Goal: Task Accomplishment & Management: Manage account settings

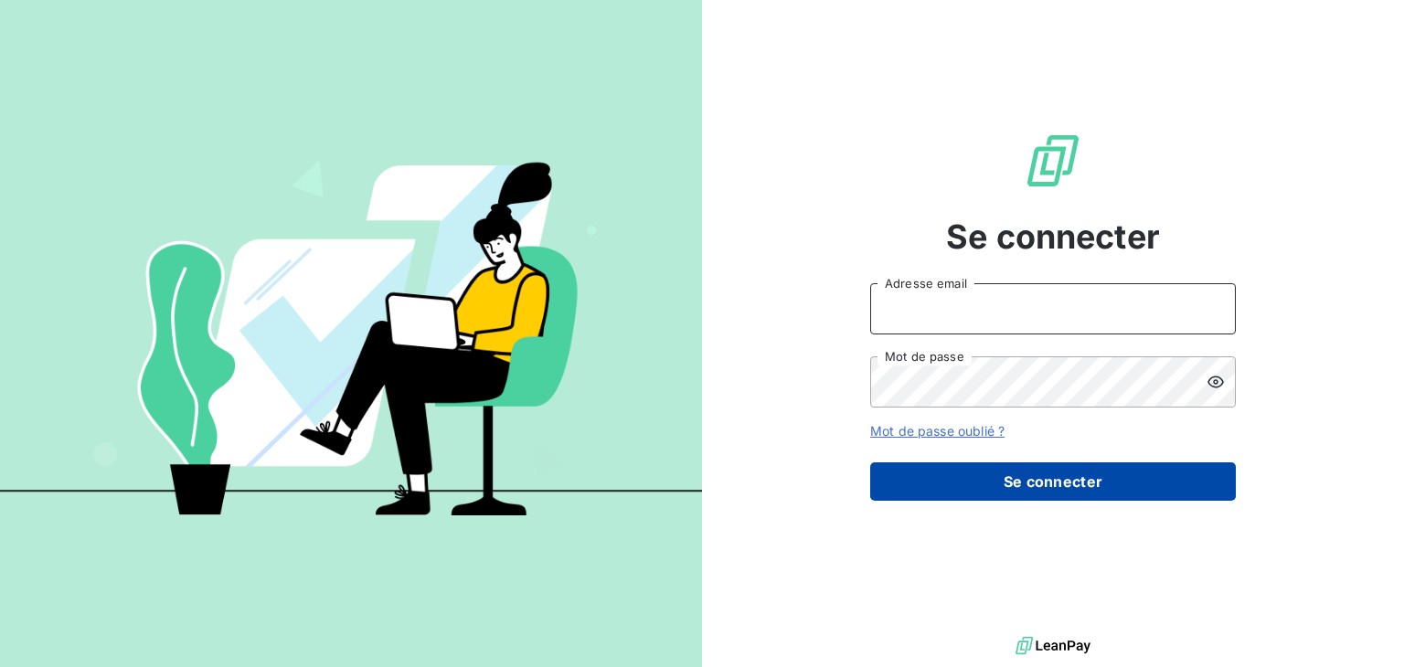
type input "[EMAIL_ADDRESS][DOMAIN_NAME]"
click at [1042, 478] on button "Se connecter" at bounding box center [1052, 481] width 365 height 38
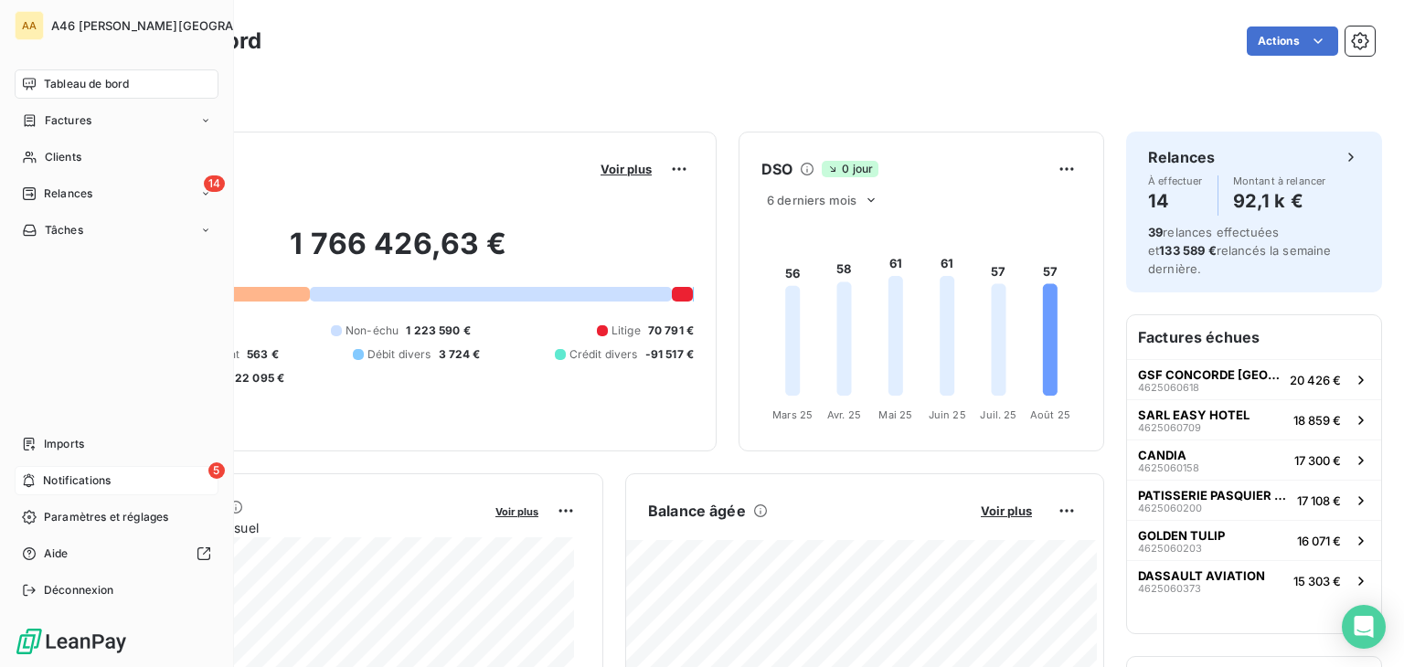
click at [58, 480] on span "Notifications" at bounding box center [77, 480] width 68 height 16
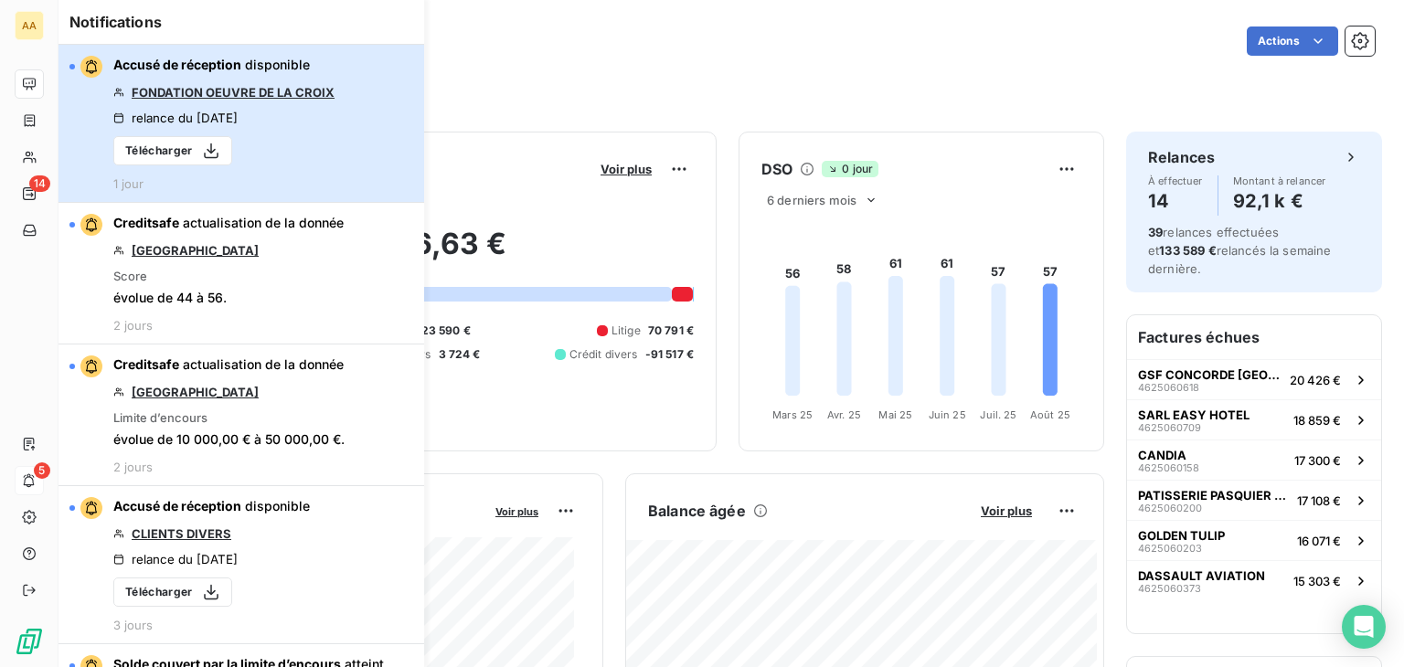
click at [335, 163] on button "Accusé de réception disponible FONDATION OEUVRE DE LA CROIX relance du [DATE] T…" at bounding box center [240, 124] width 365 height 158
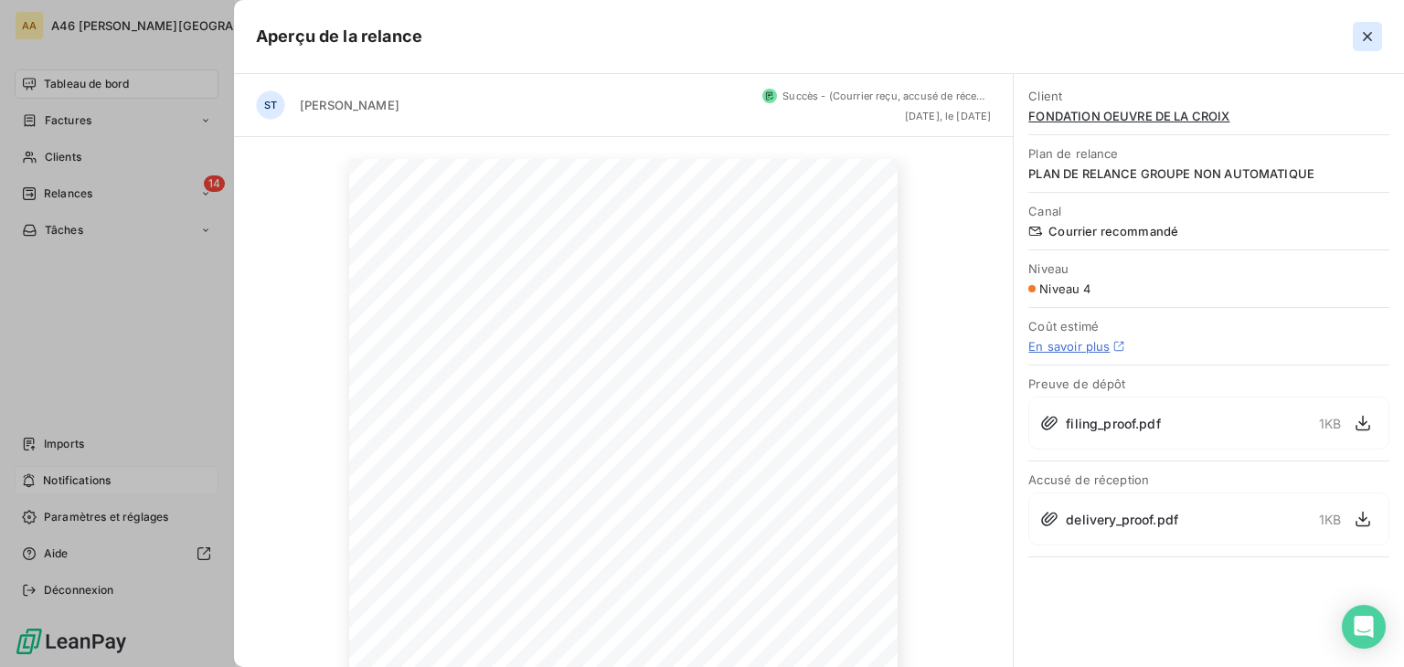
click at [1361, 41] on icon "button" at bounding box center [1367, 36] width 18 height 18
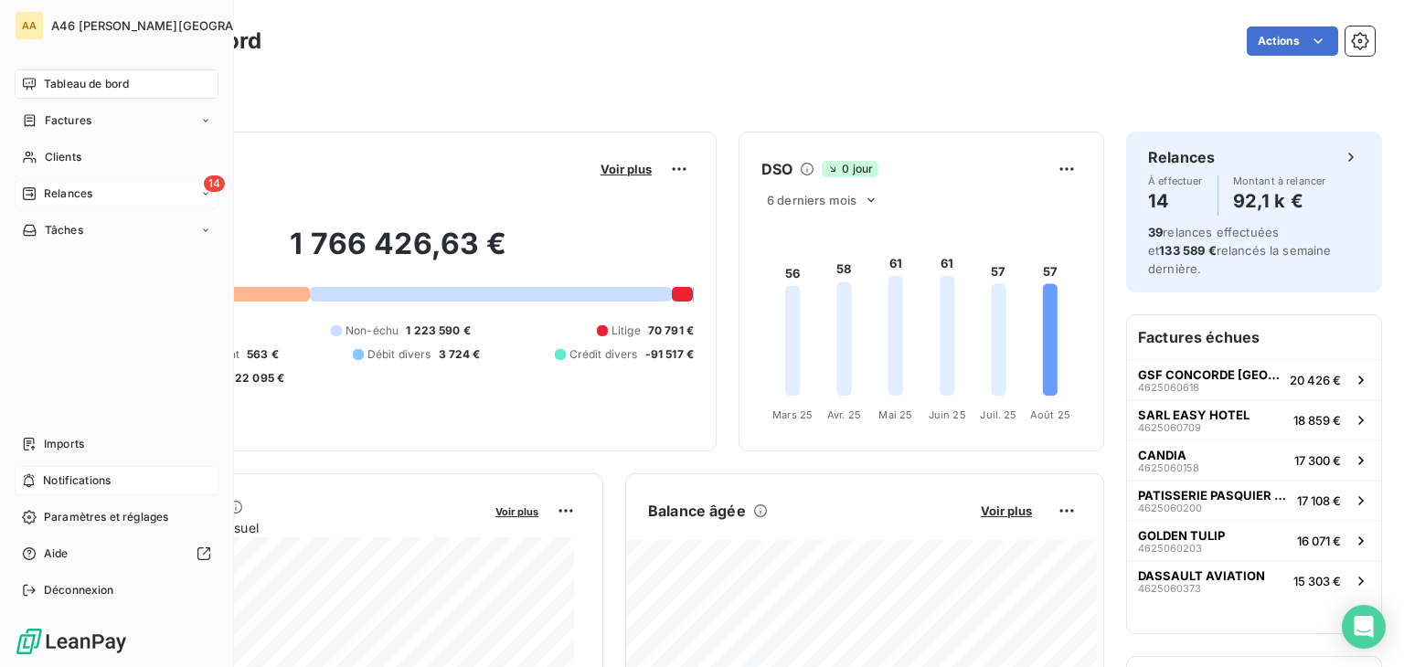
click at [90, 189] on span "Relances" at bounding box center [68, 193] width 48 height 16
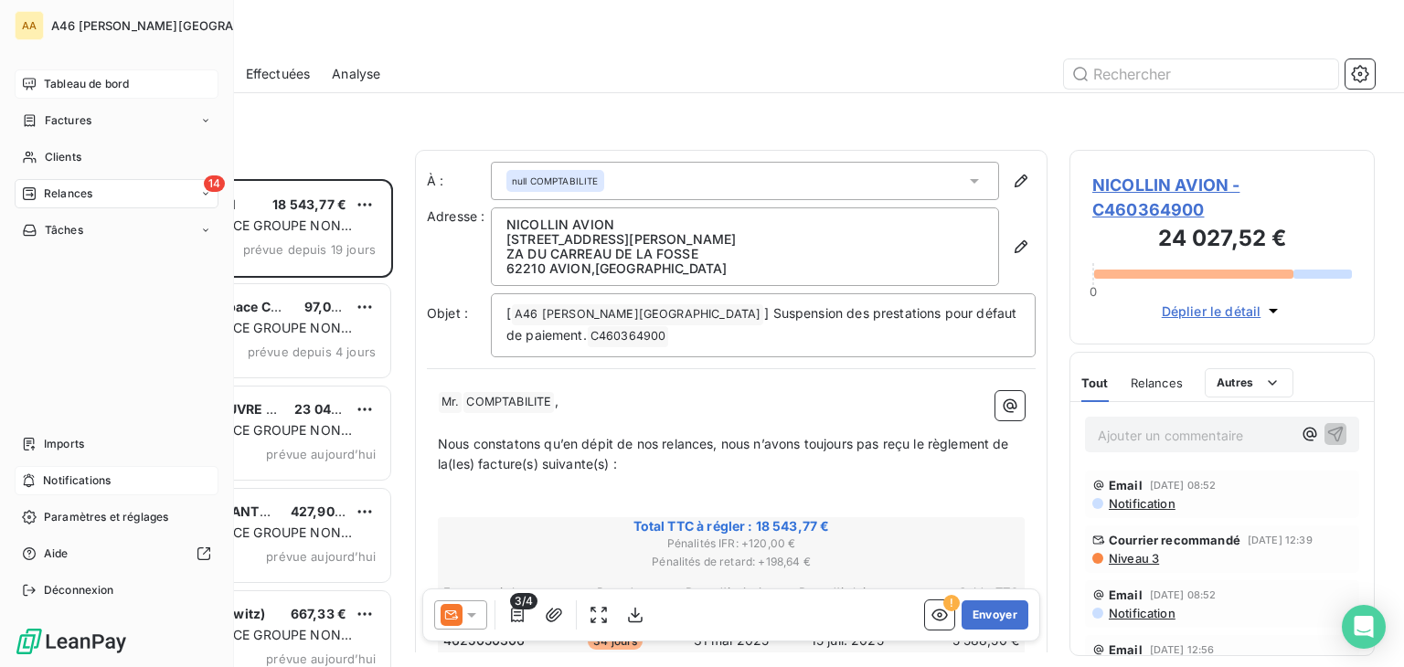
click at [67, 79] on span "Tableau de bord" at bounding box center [86, 84] width 85 height 16
